Goal: Information Seeking & Learning: Compare options

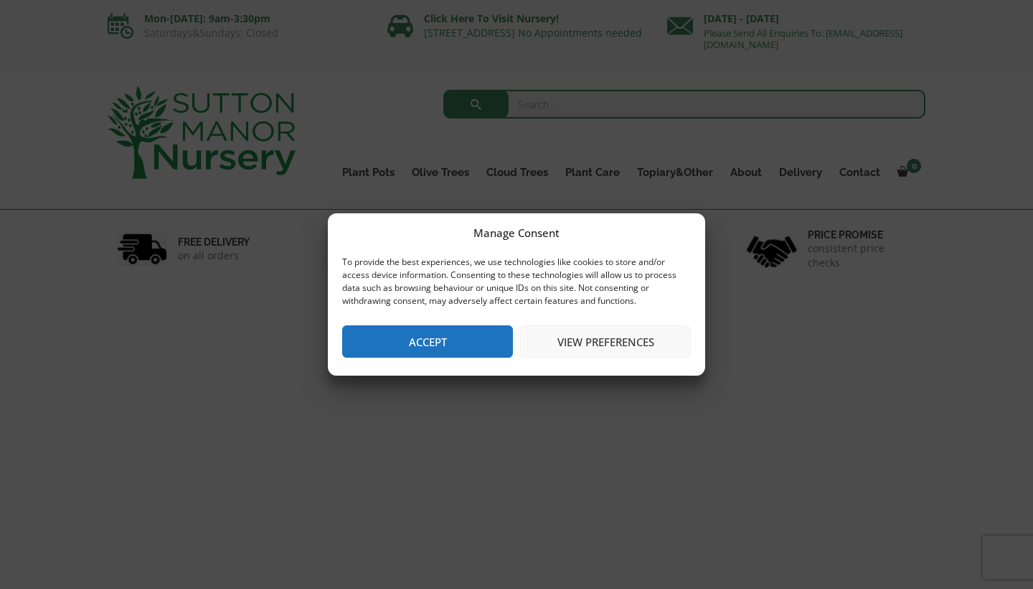
click at [425, 344] on button "Accept" at bounding box center [427, 341] width 171 height 32
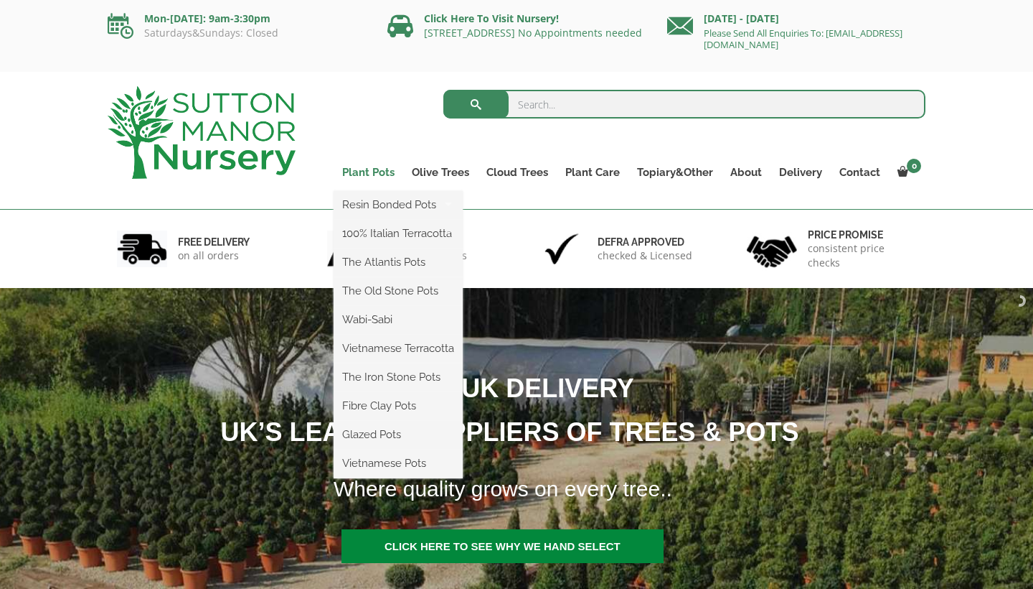
click at [377, 169] on link "Plant Pots" at bounding box center [369, 172] width 70 height 20
click at [361, 174] on link "Plant Pots" at bounding box center [369, 172] width 70 height 20
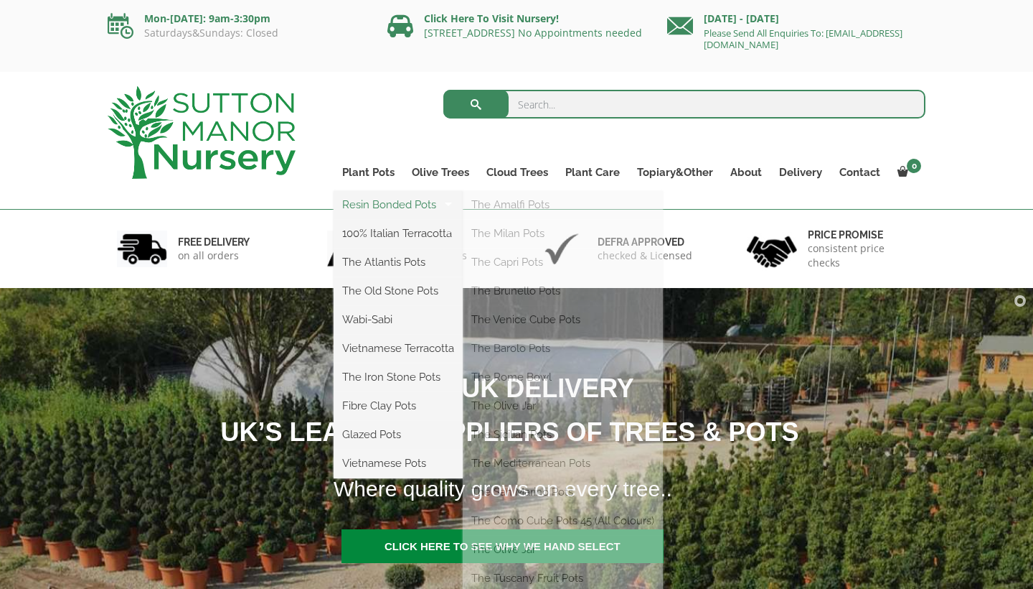
click at [375, 207] on link "Resin Bonded Pots" at bounding box center [398, 205] width 129 height 22
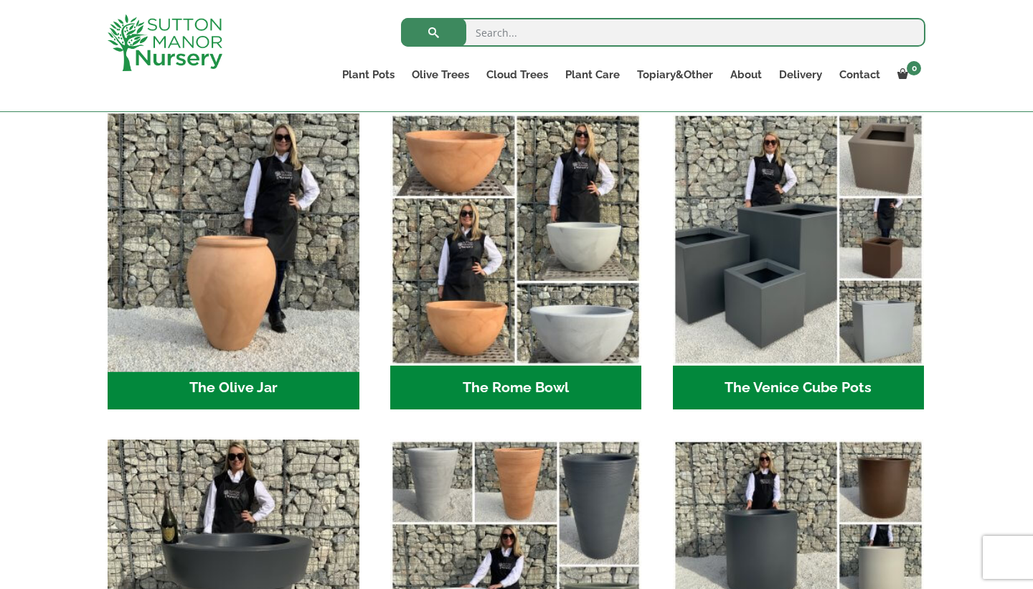
scroll to position [1372, 0]
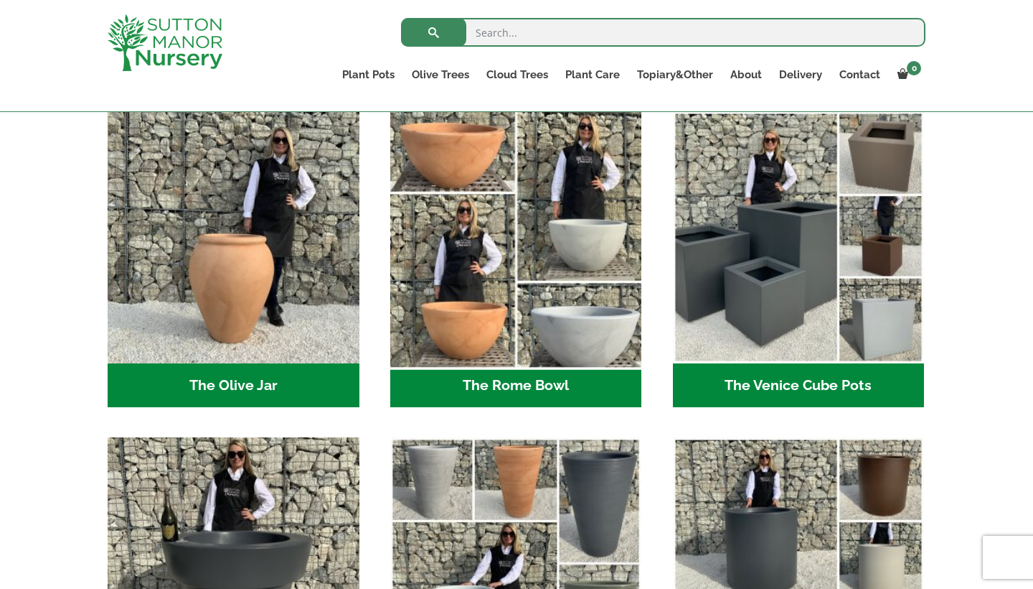
click at [489, 302] on img "Visit product category The Rome Bowl" at bounding box center [516, 238] width 264 height 264
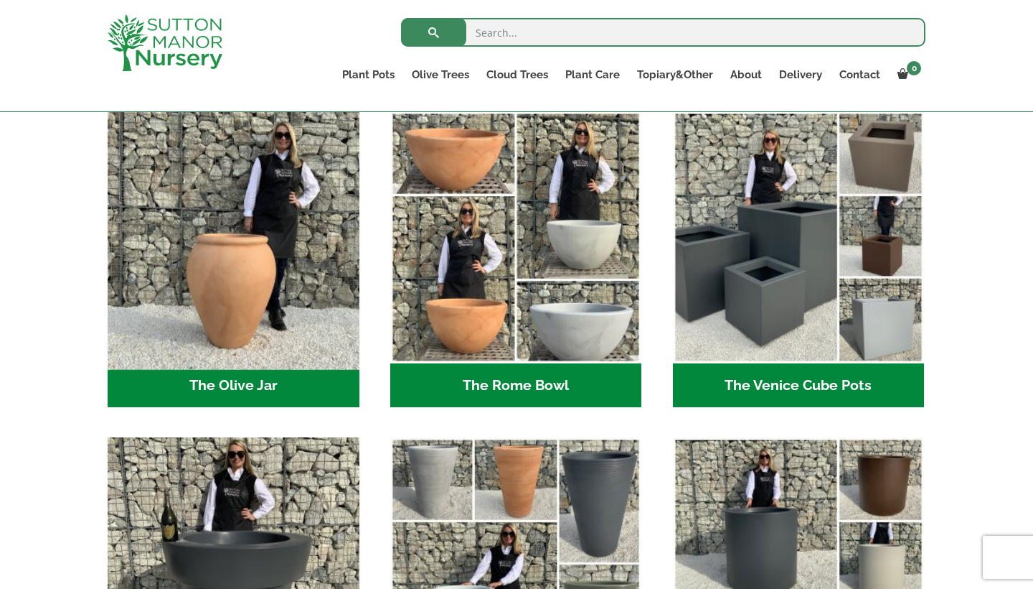
click at [254, 296] on img "Visit product category The Olive Jar" at bounding box center [233, 238] width 264 height 264
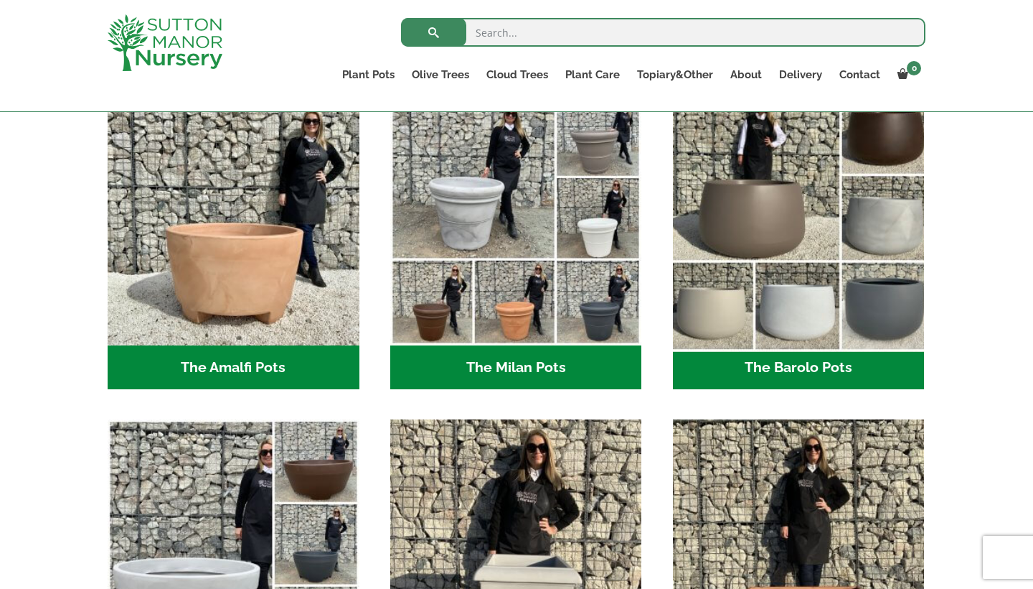
scroll to position [398, 0]
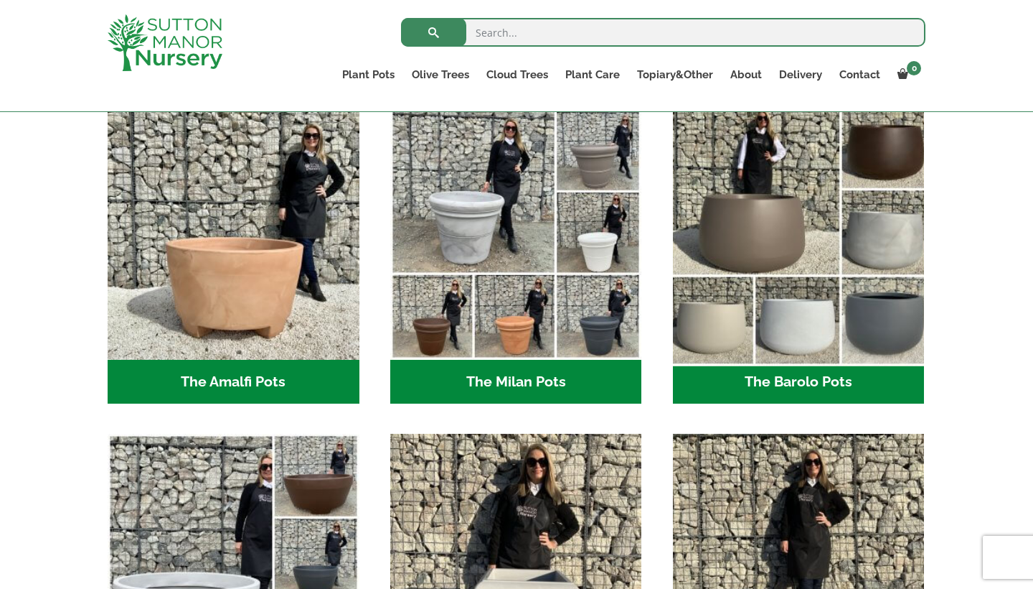
click at [759, 229] on img "Visit product category The Barolo Pots" at bounding box center [799, 233] width 264 height 264
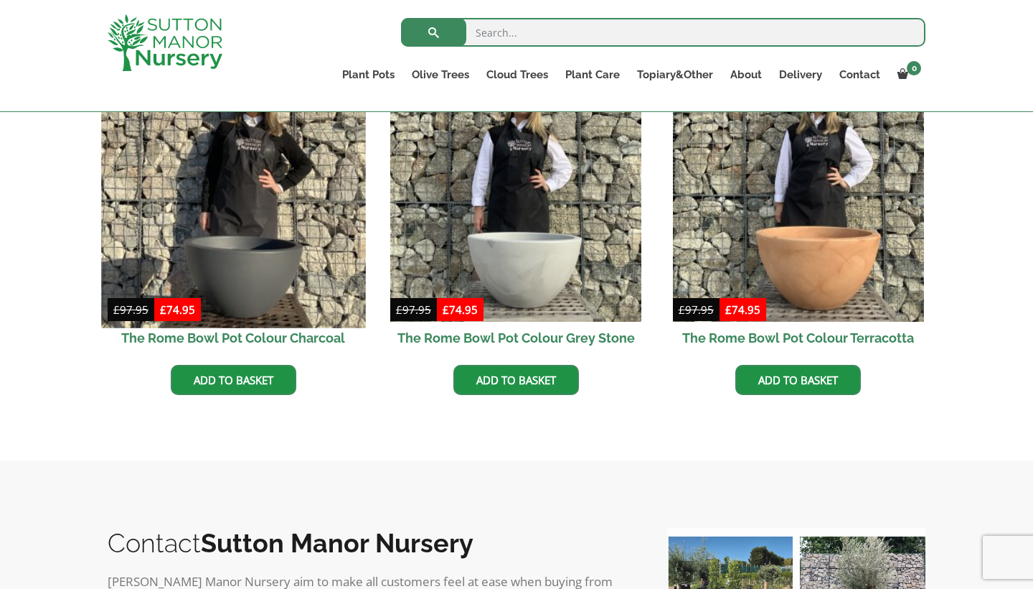
scroll to position [473, 0]
click at [258, 288] on img at bounding box center [233, 194] width 264 height 264
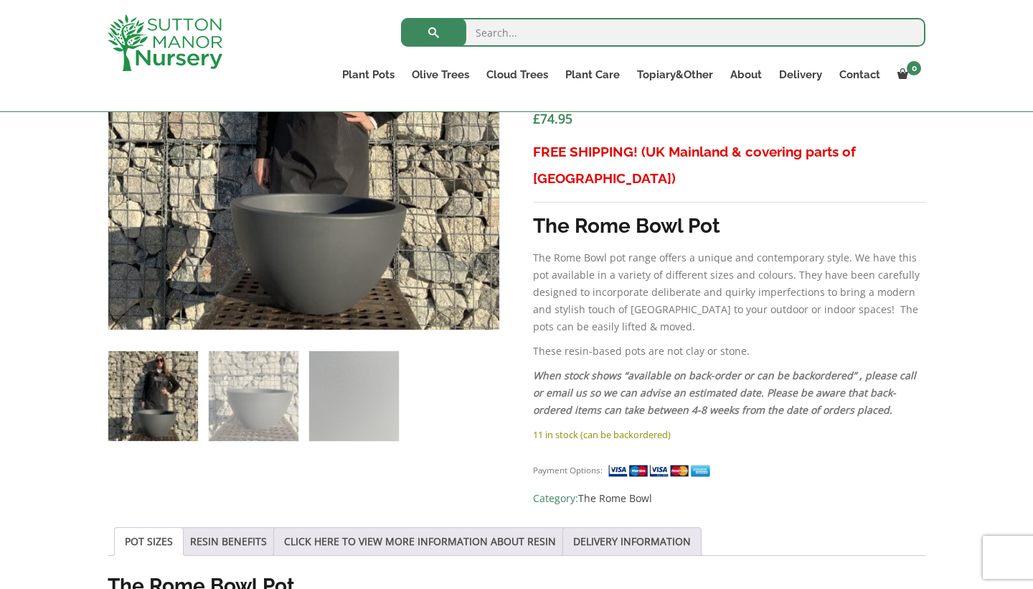
scroll to position [547, 0]
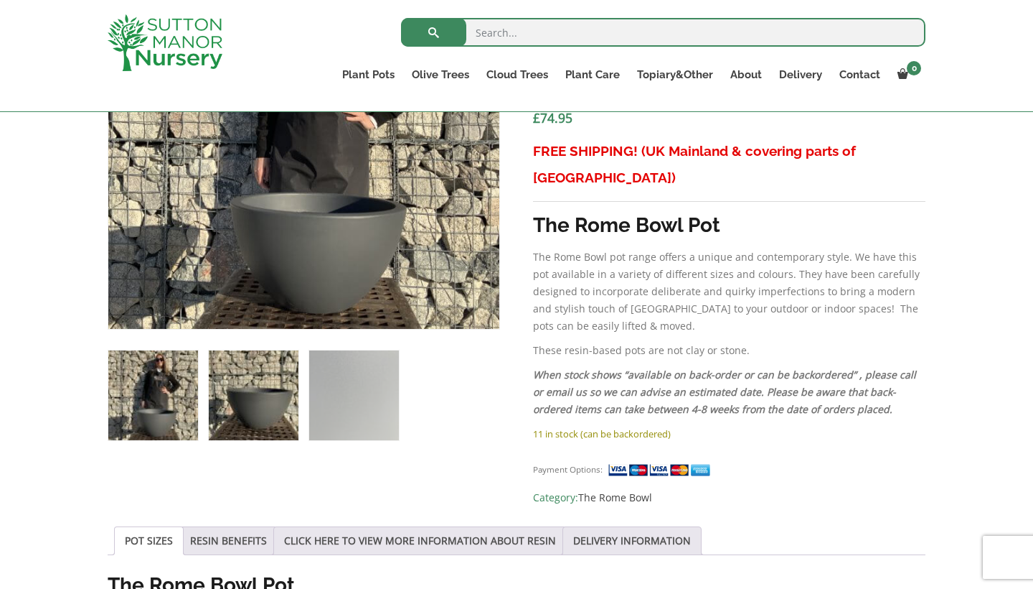
click at [247, 395] on img at bounding box center [254, 395] width 90 height 90
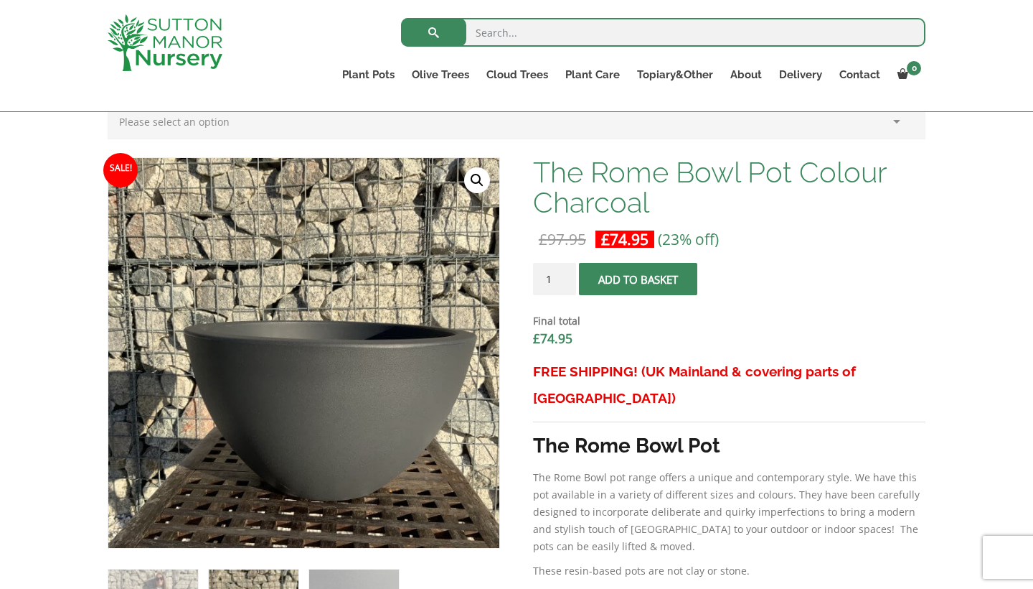
scroll to position [329, 0]
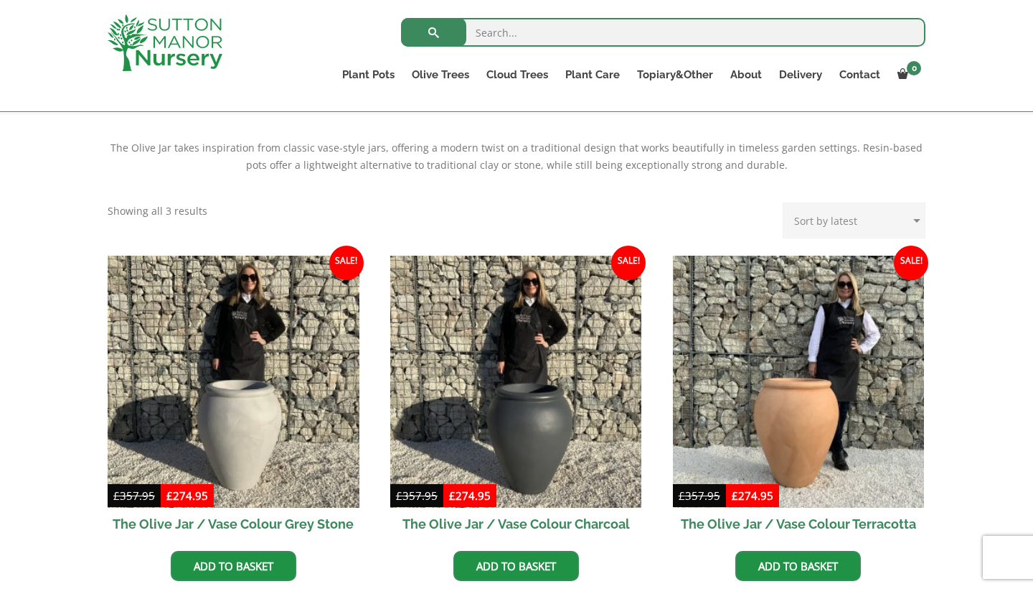
scroll to position [333, 0]
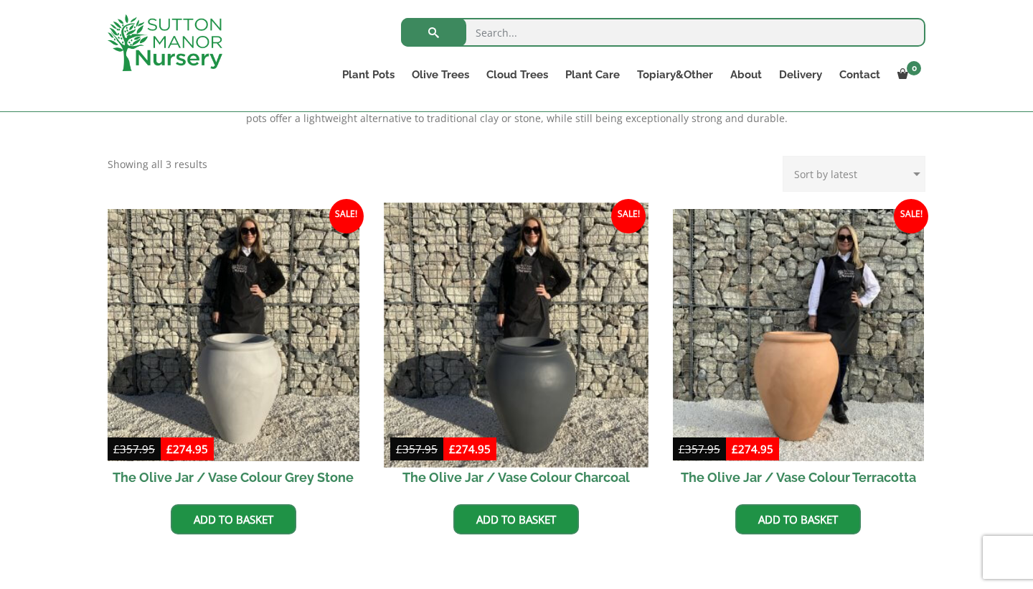
click at [564, 375] on img at bounding box center [516, 334] width 264 height 264
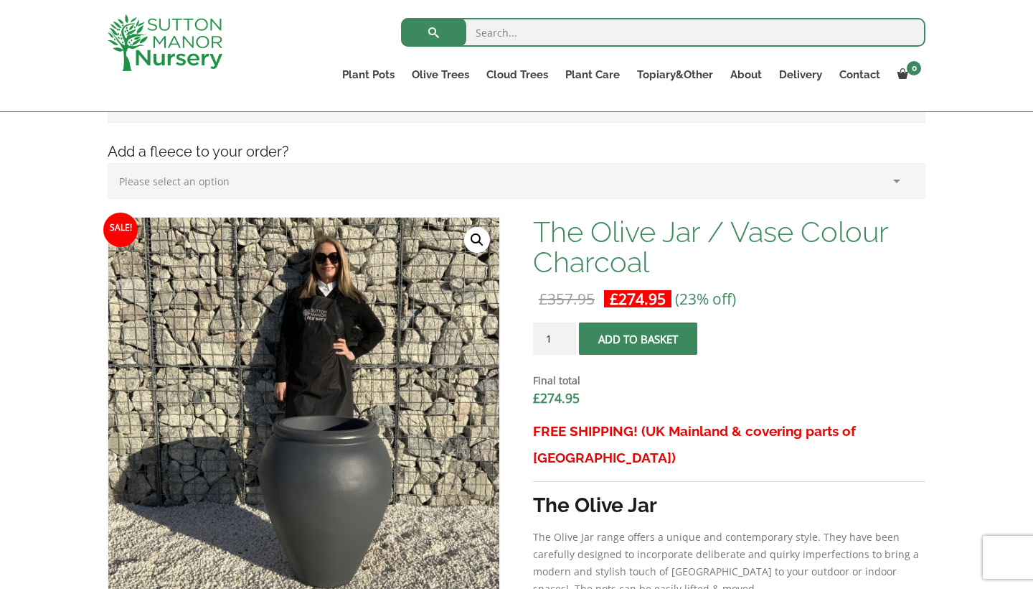
scroll to position [269, 0]
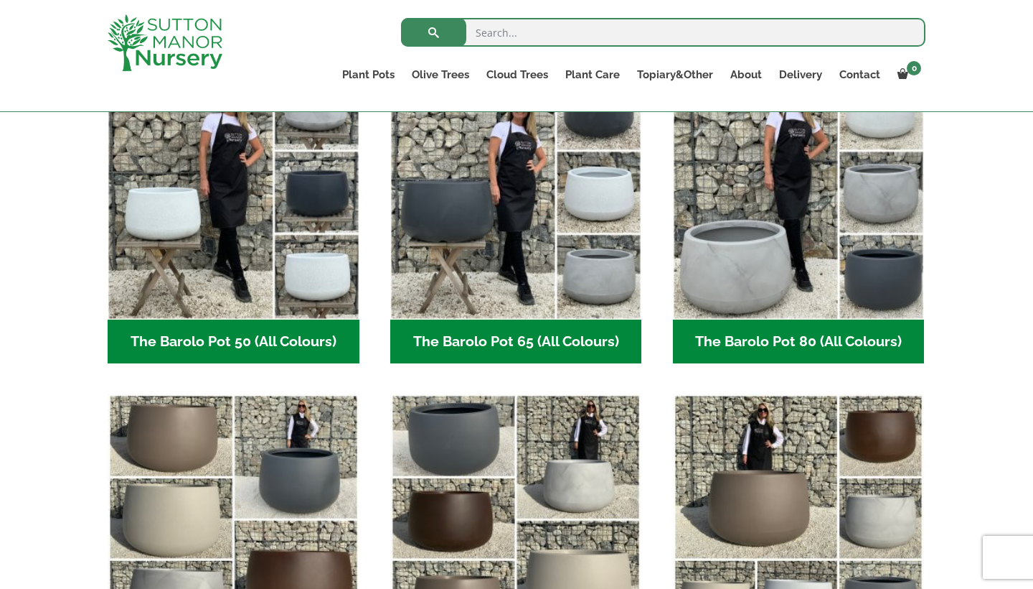
scroll to position [423, 0]
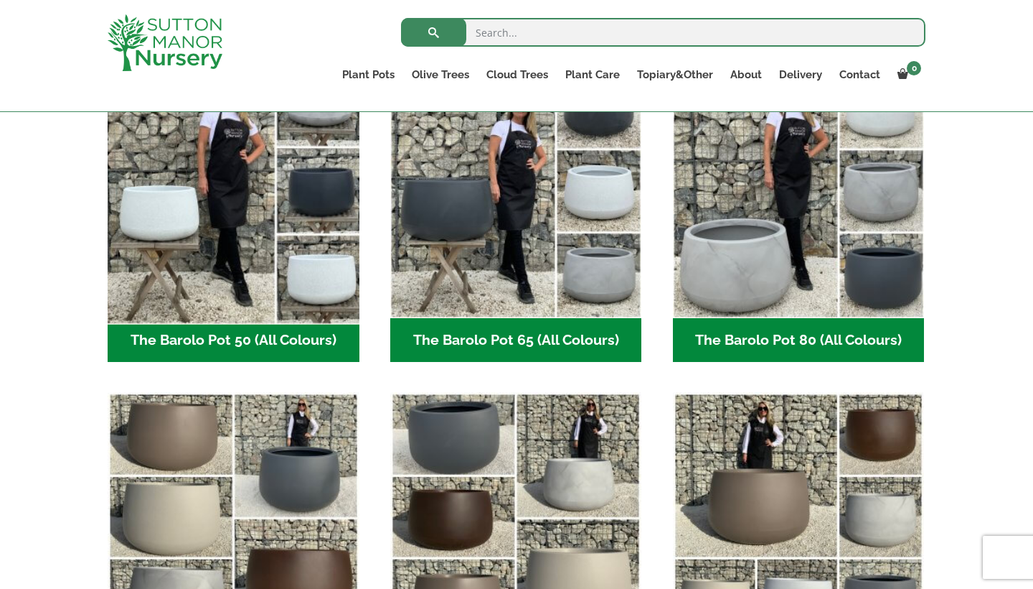
click at [329, 233] on img "Visit product category The Barolo Pot 50 (All Colours)" at bounding box center [233, 192] width 264 height 264
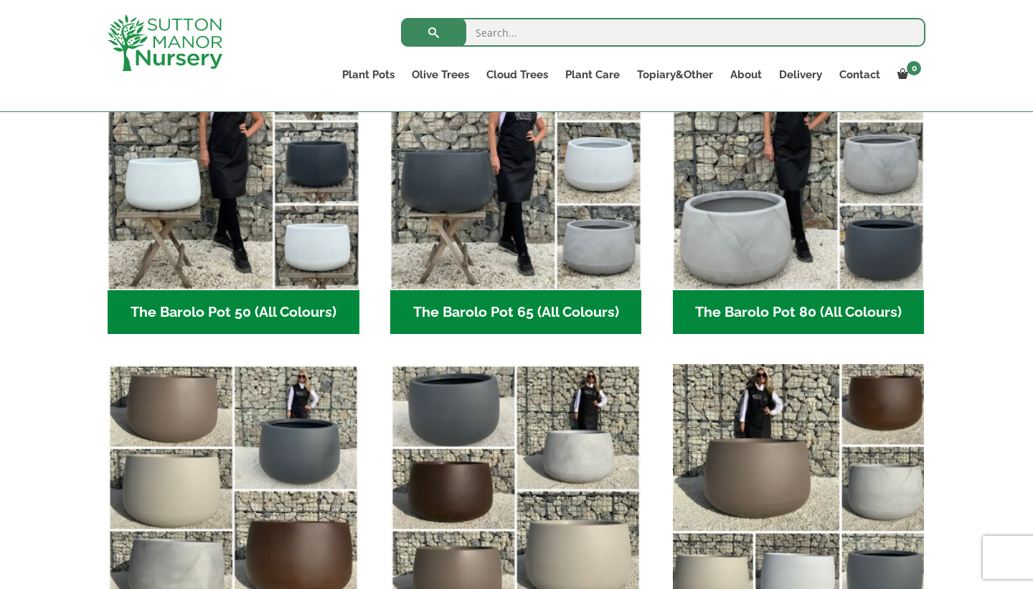
scroll to position [420, 0]
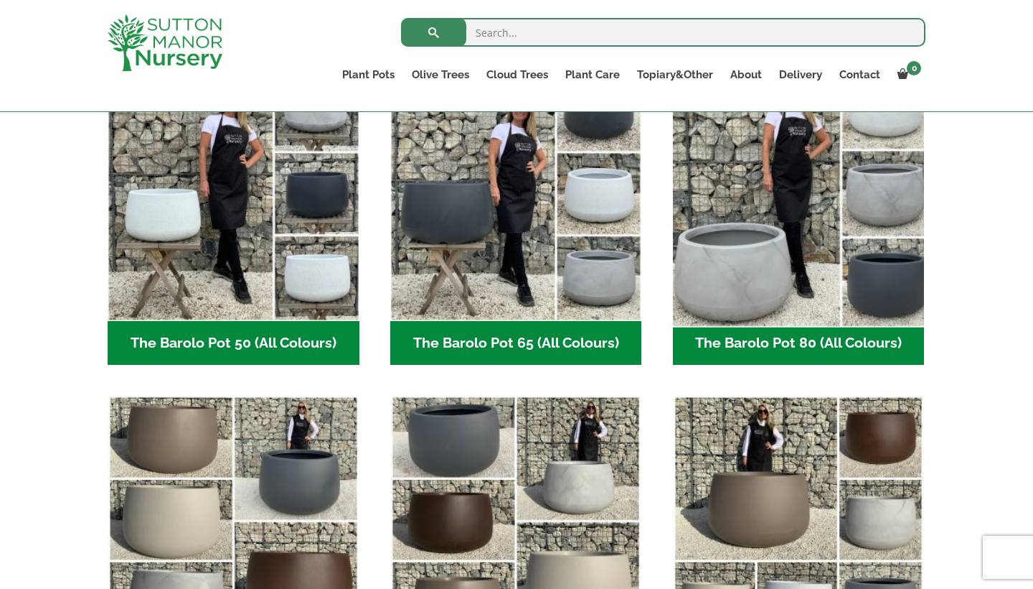
click at [744, 217] on img "Visit product category The Barolo Pot 80 (All Colours)" at bounding box center [799, 194] width 264 height 264
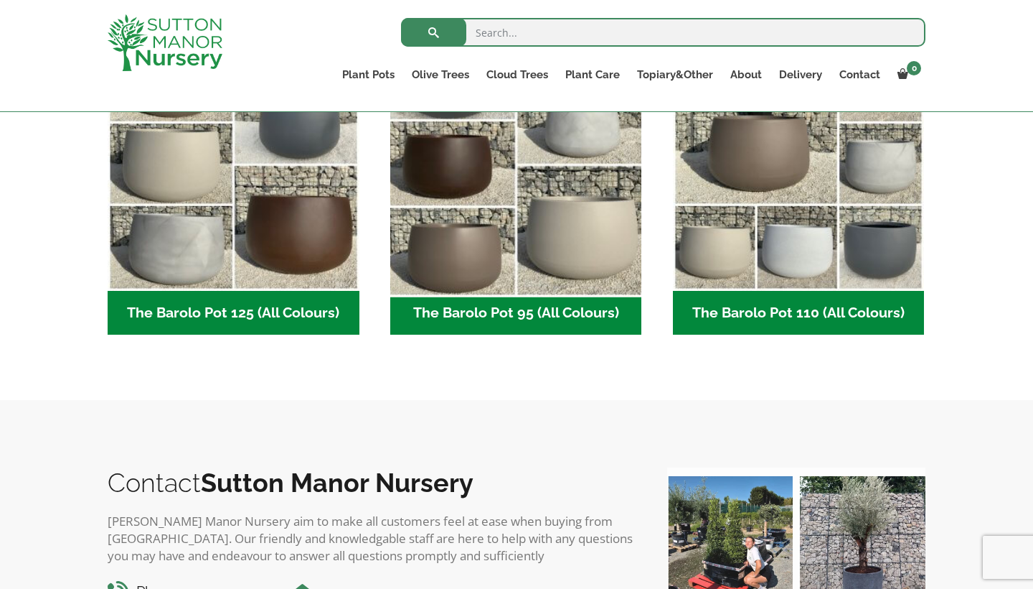
scroll to position [779, 0]
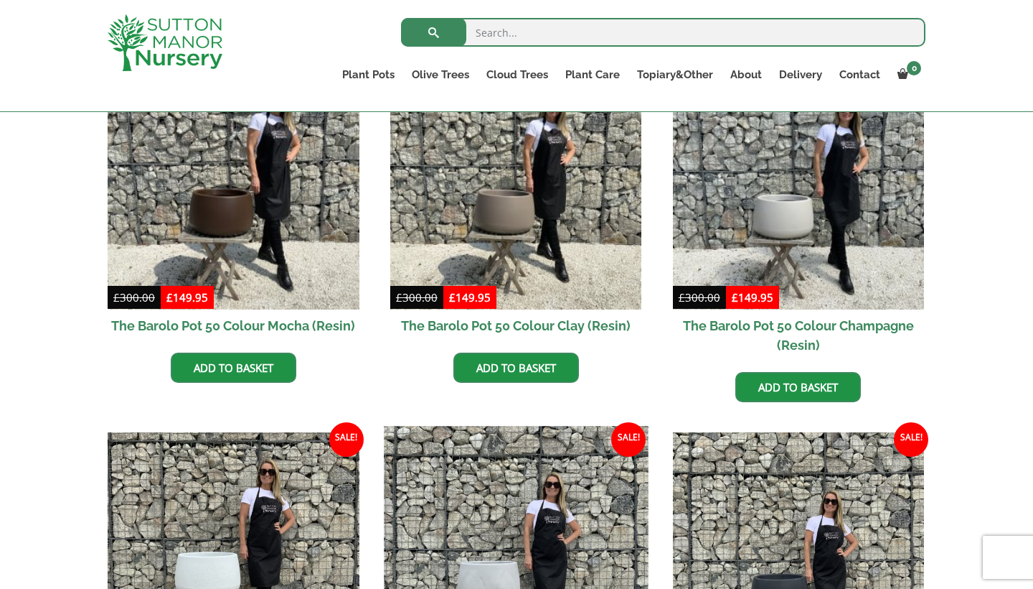
scroll to position [410, 0]
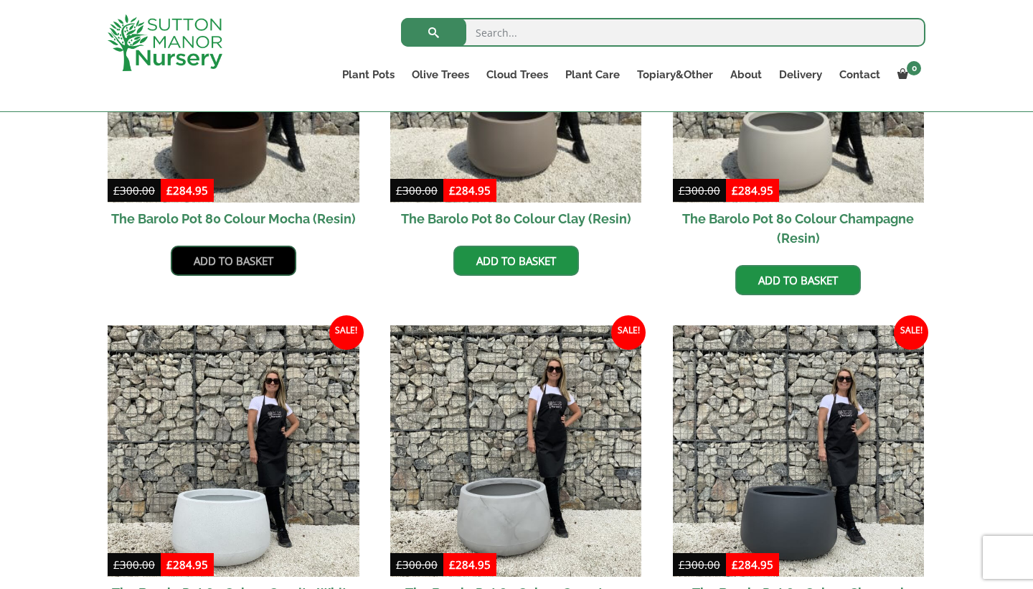
scroll to position [528, 0]
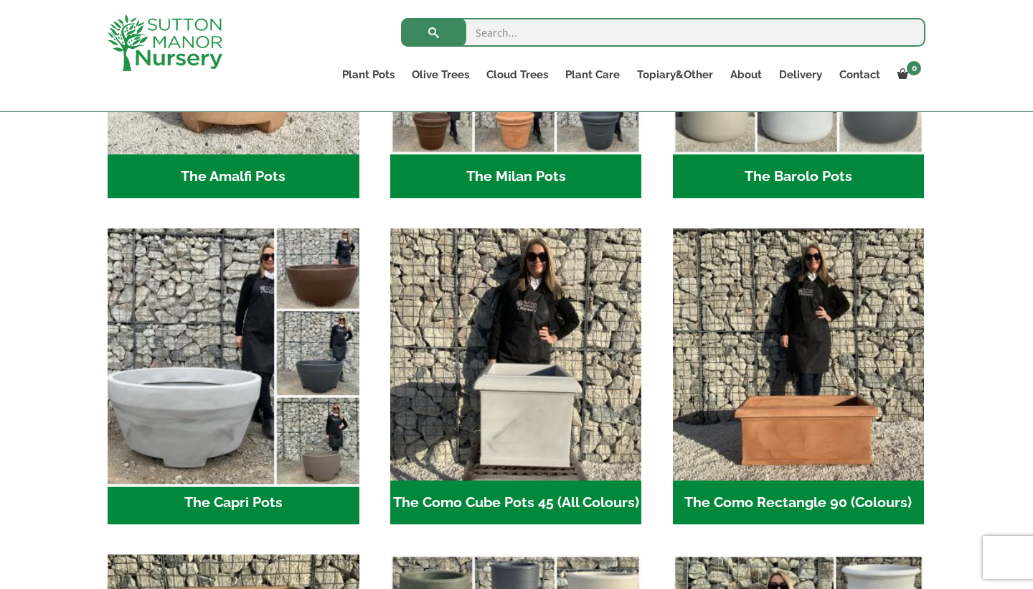
scroll to position [609, 0]
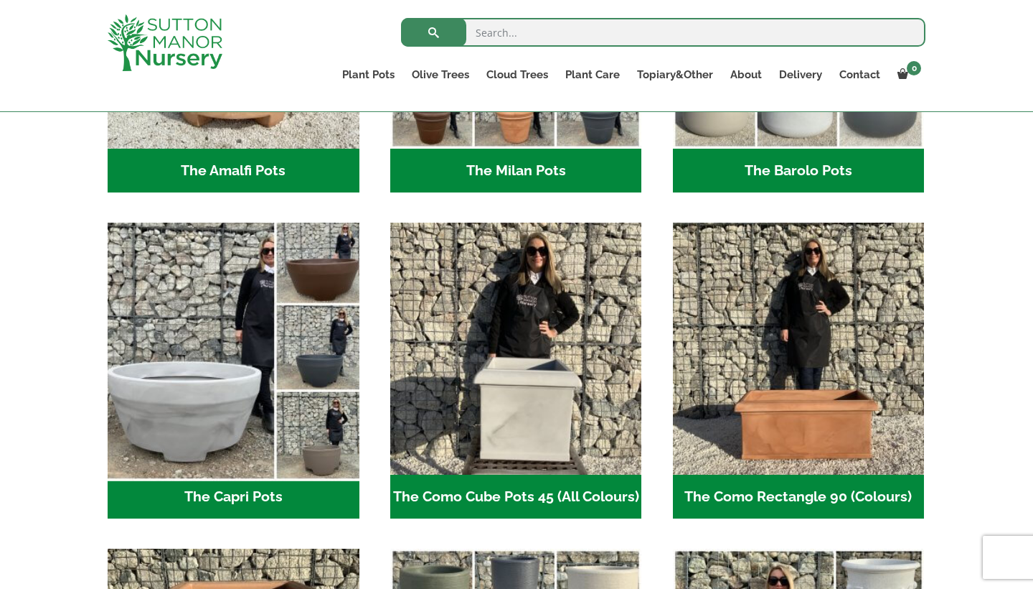
click at [286, 334] on img "Visit product category The Capri Pots" at bounding box center [233, 349] width 264 height 264
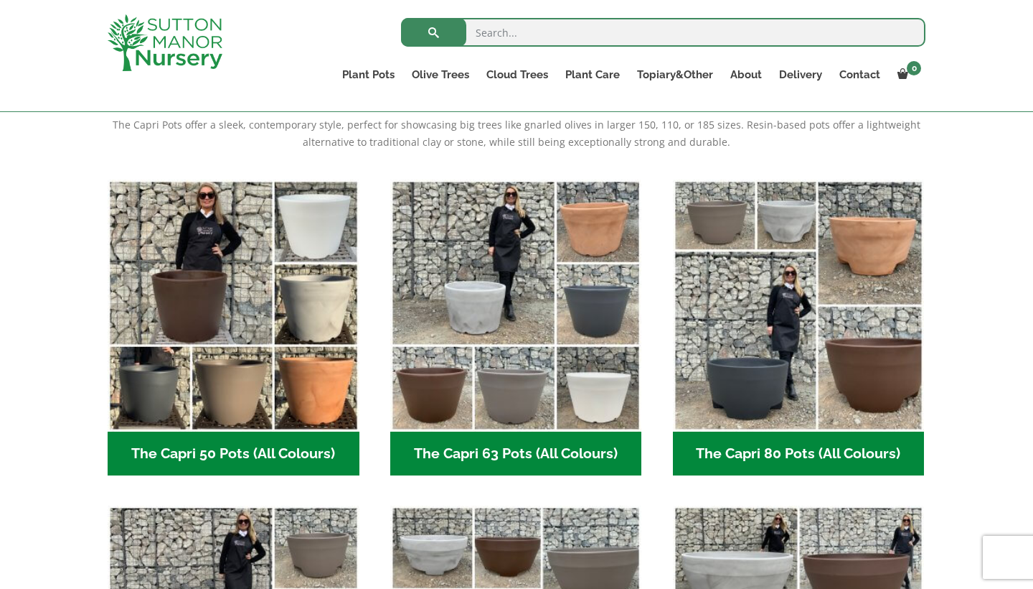
scroll to position [312, 0]
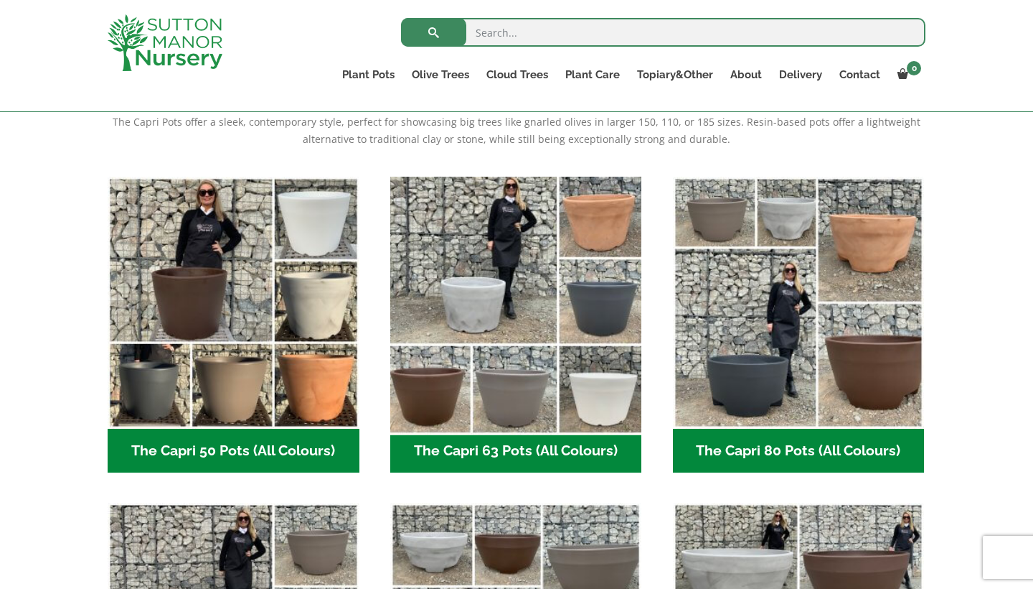
click at [512, 342] on img "Visit product category The Capri 63 Pots (All Colours)" at bounding box center [516, 302] width 264 height 264
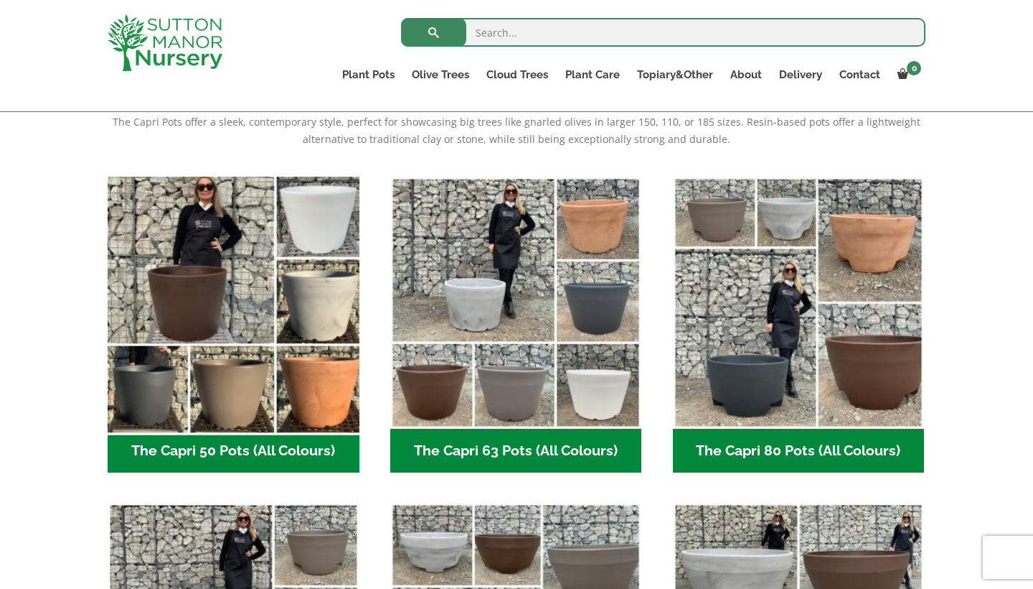
click at [292, 360] on img "Visit product category The Capri 50 Pots (All Colours)" at bounding box center [233, 302] width 264 height 264
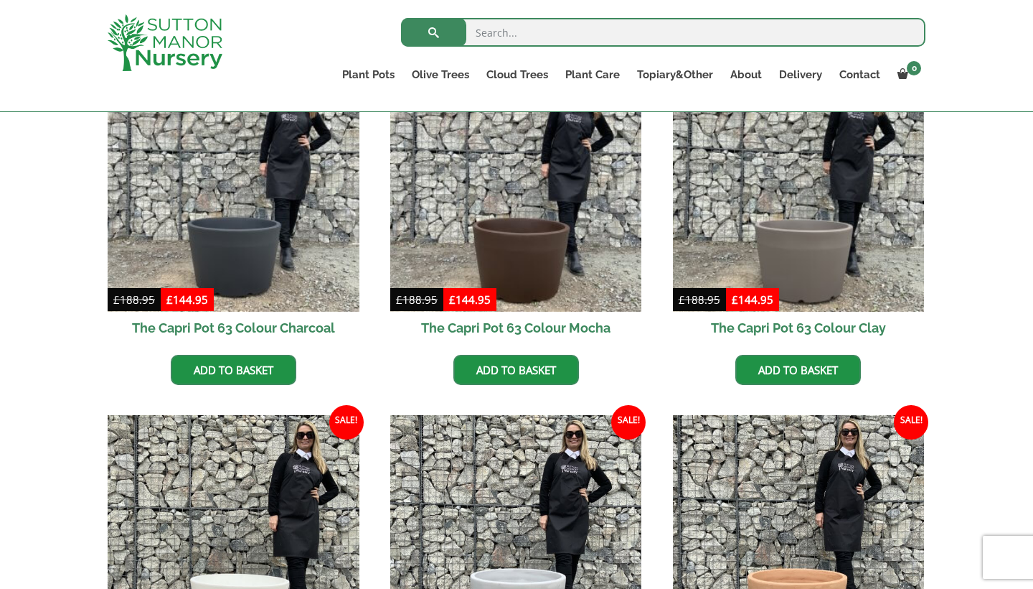
scroll to position [419, 0]
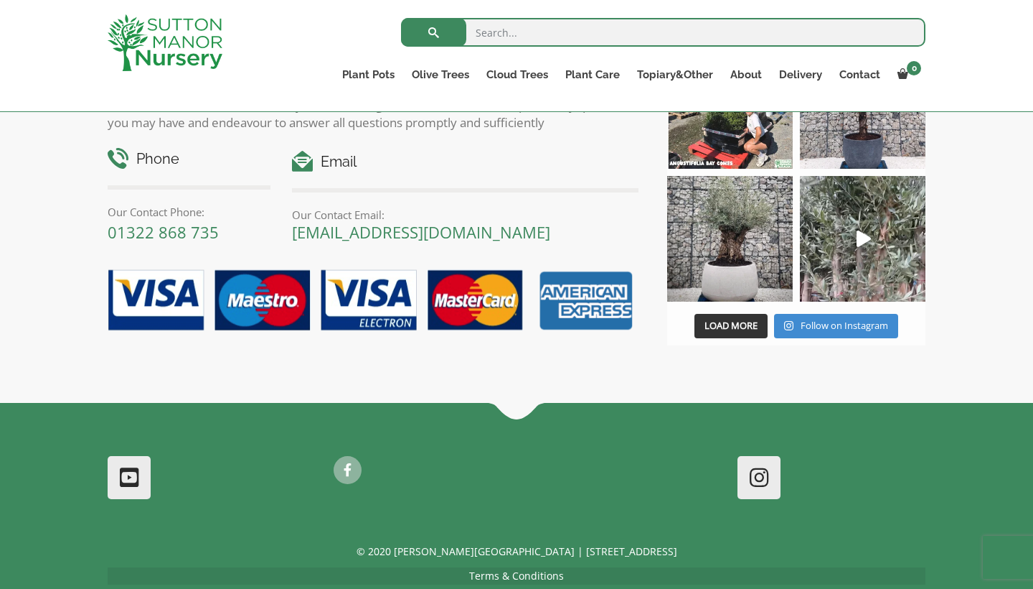
scroll to position [1260, 0]
